Goal: Task Accomplishment & Management: Manage account settings

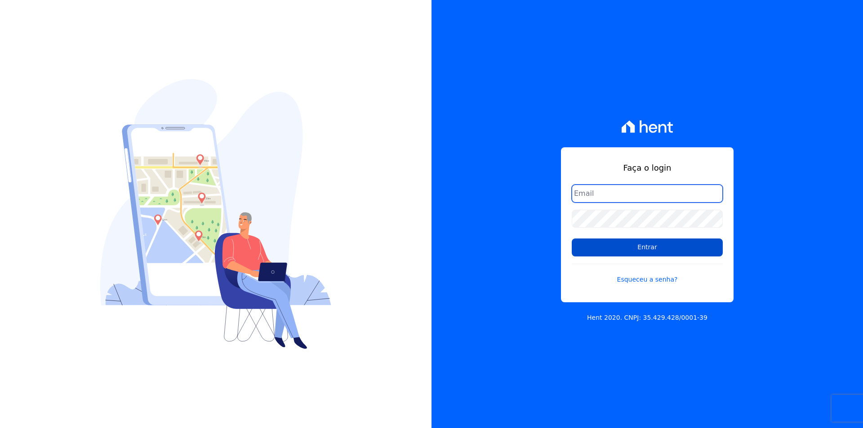
type input "[EMAIL_ADDRESS][DOMAIN_NAME]"
click at [599, 246] on input "Entrar" at bounding box center [647, 248] width 151 height 18
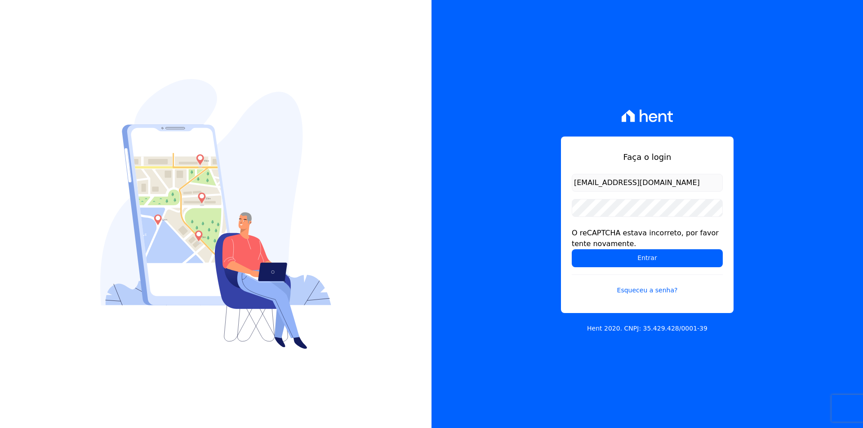
type input "[EMAIL_ADDRESS][DOMAIN_NAME]"
click at [637, 253] on input "Entrar" at bounding box center [647, 258] width 151 height 18
